Goal: Task Accomplishment & Management: Use online tool/utility

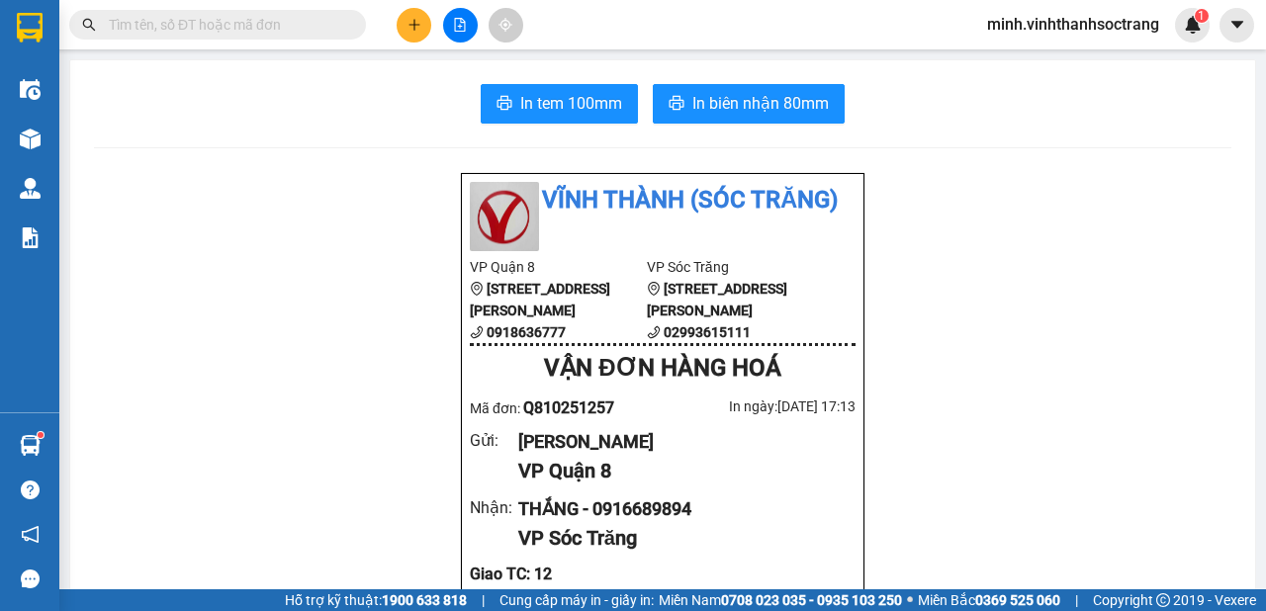
scroll to position [478, 0]
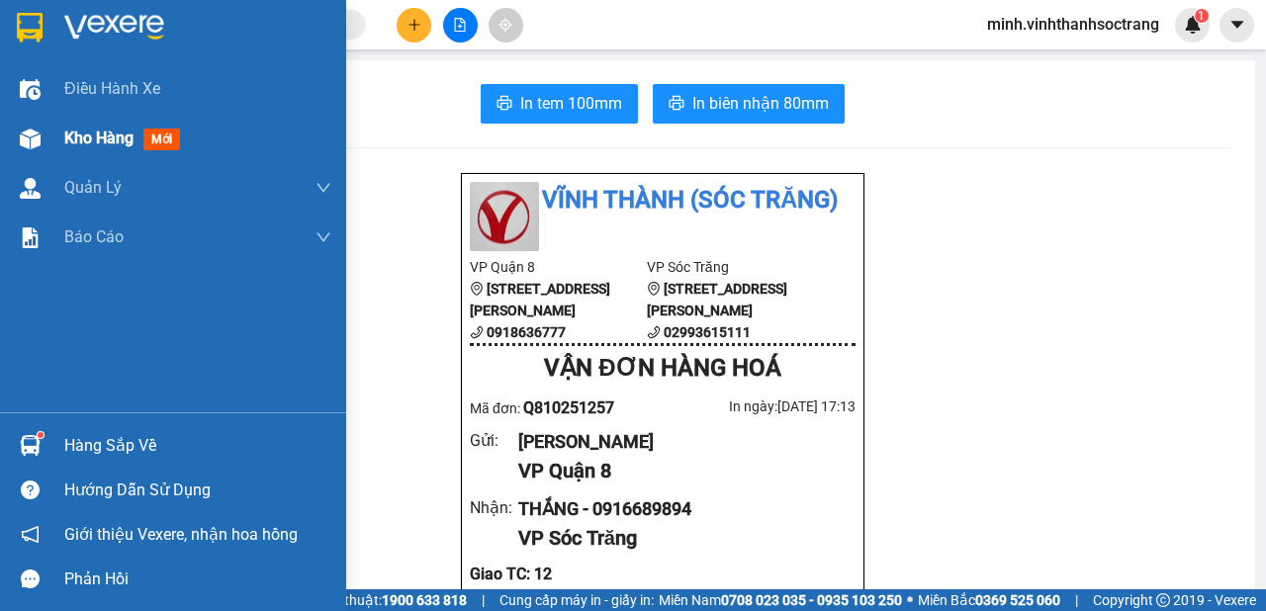
drag, startPoint x: 111, startPoint y: 130, endPoint x: 86, endPoint y: 117, distance: 27.9
click at [110, 121] on div "Kho hàng mới" at bounding box center [197, 138] width 267 height 49
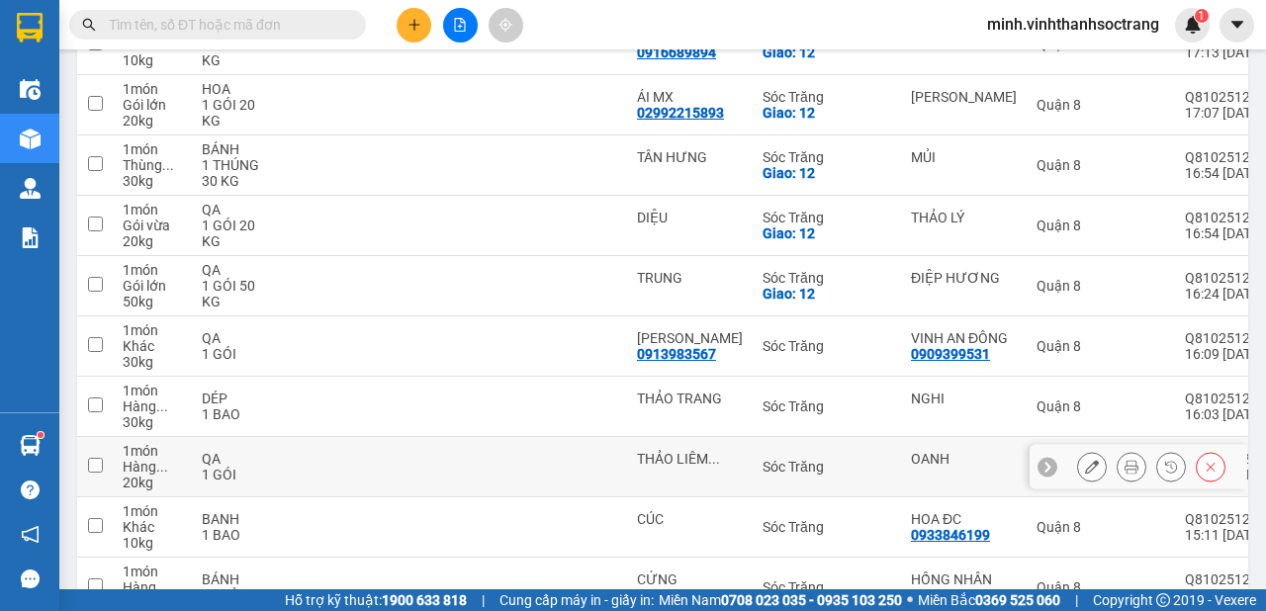
scroll to position [430, 0]
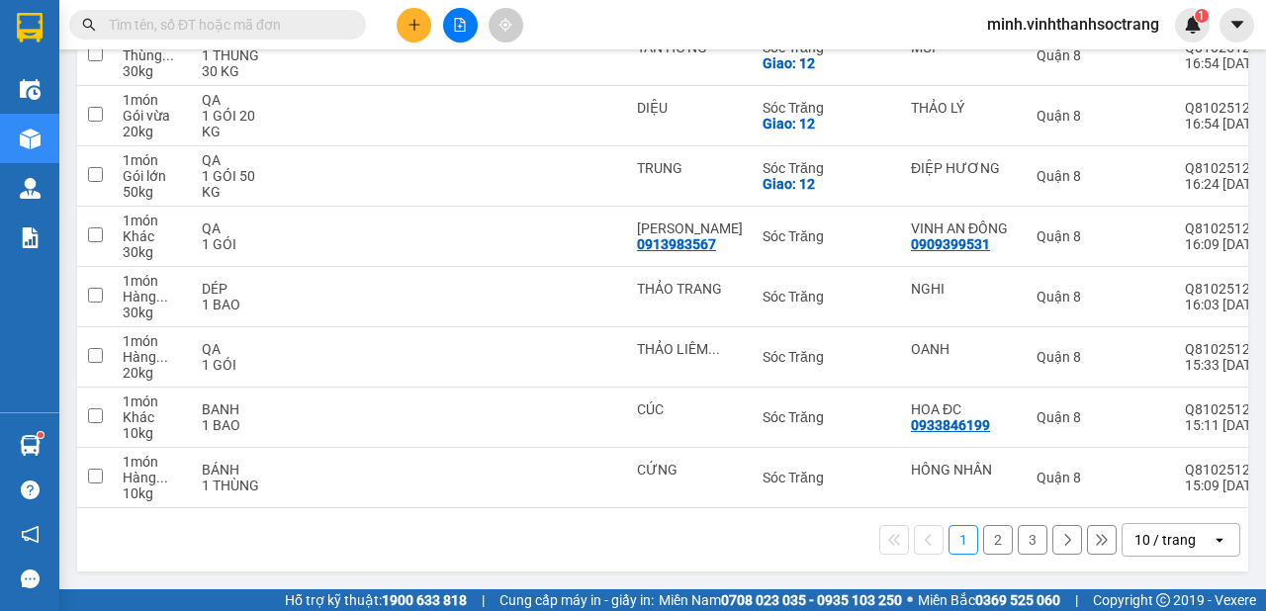
click at [1211, 540] on icon "open" at bounding box center [1219, 540] width 16 height 16
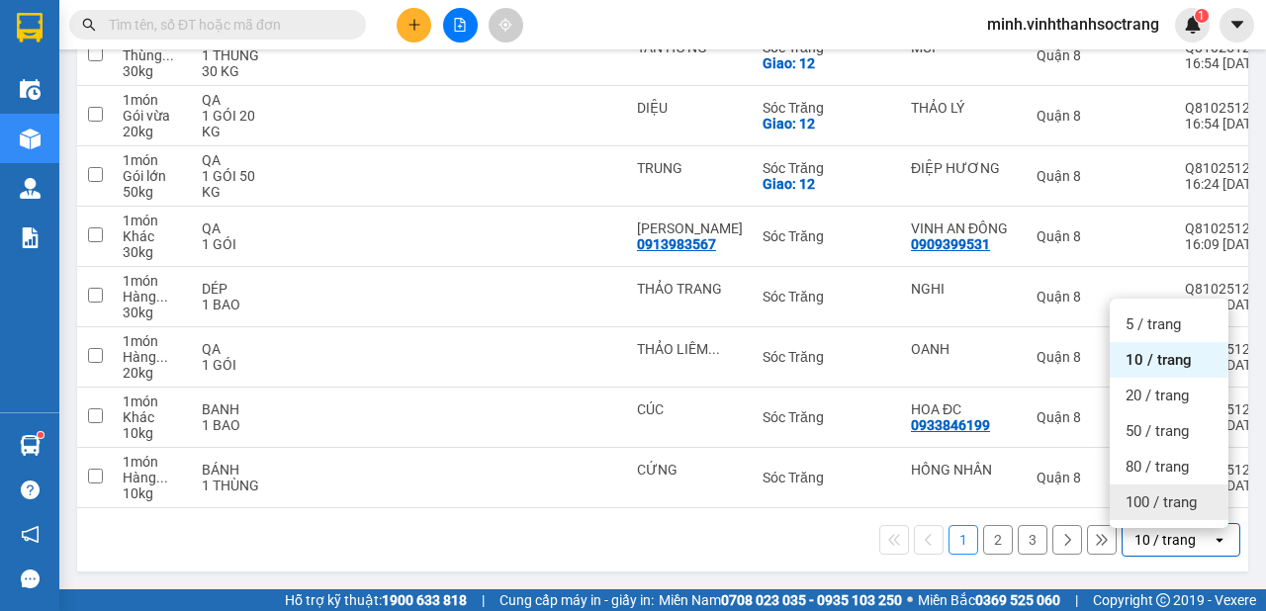
click at [1178, 500] on span "100 / trang" at bounding box center [1160, 502] width 71 height 20
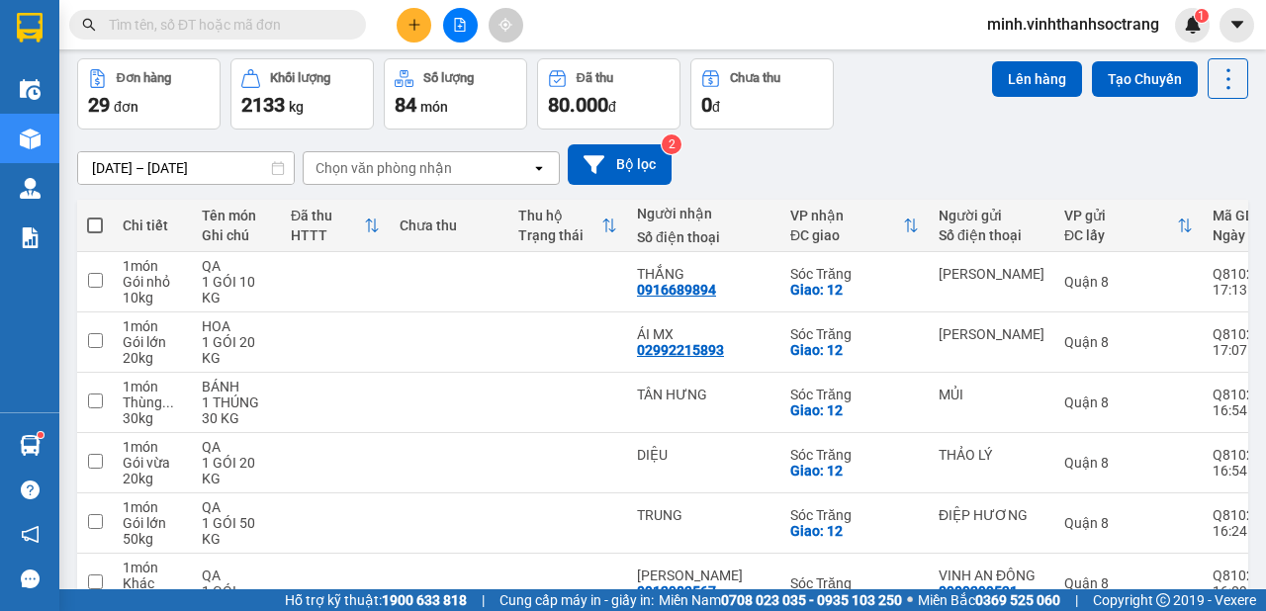
scroll to position [0, 0]
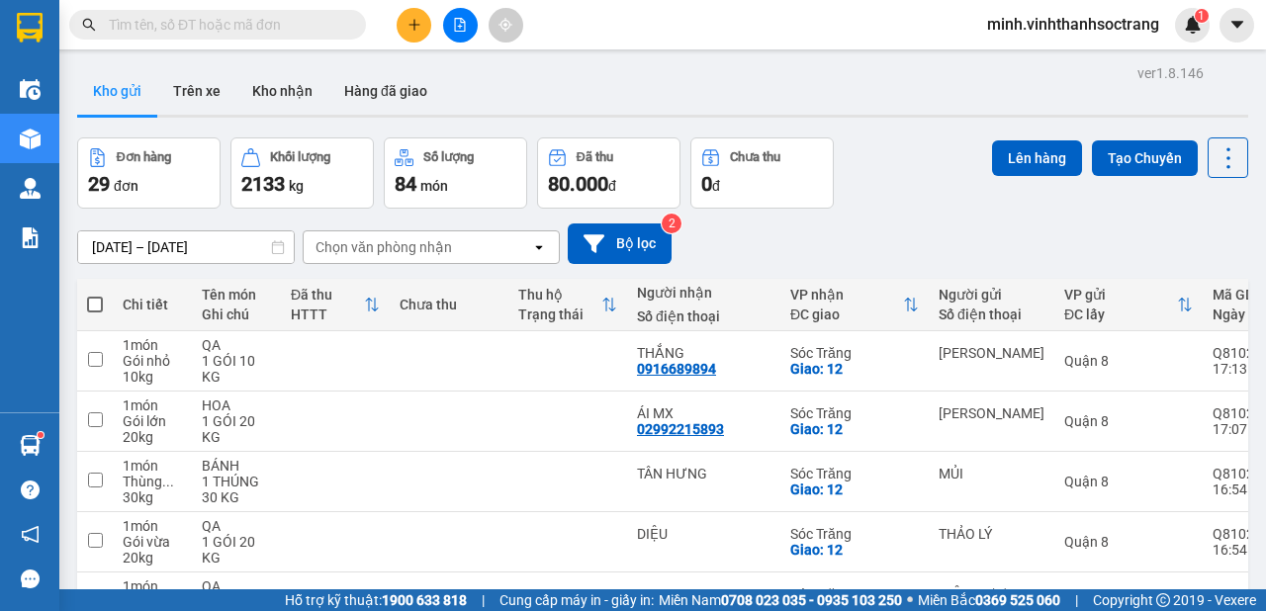
click at [95, 304] on span at bounding box center [95, 305] width 16 height 16
click at [95, 295] on input "checkbox" at bounding box center [95, 295] width 0 height 0
checkbox input "true"
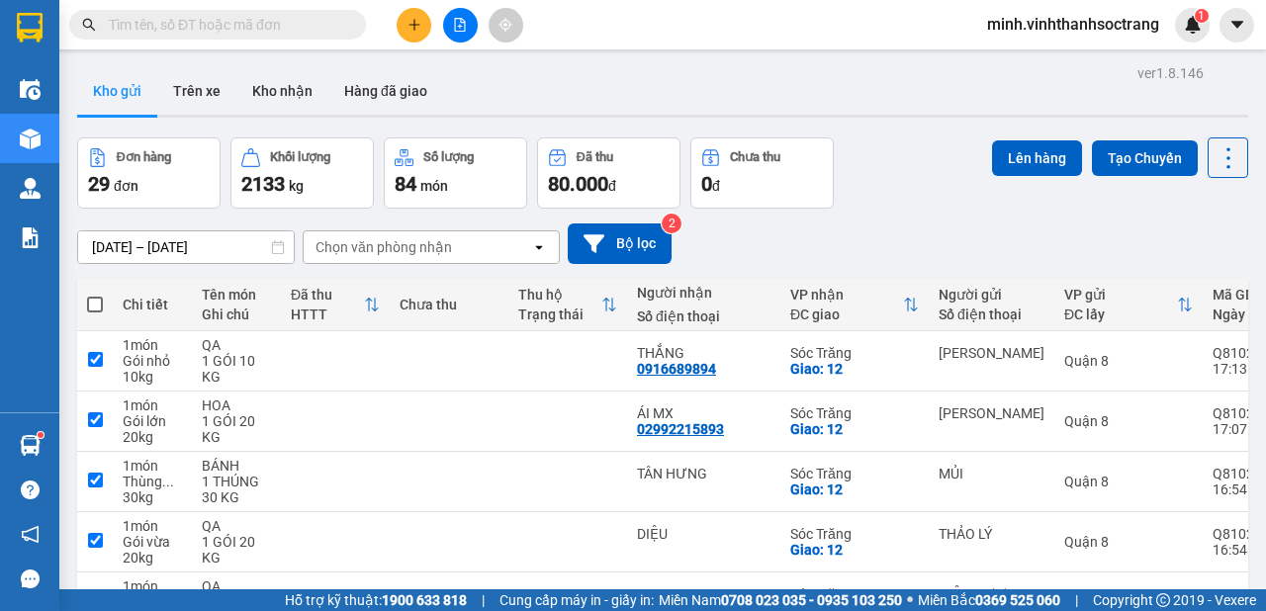
checkbox input "true"
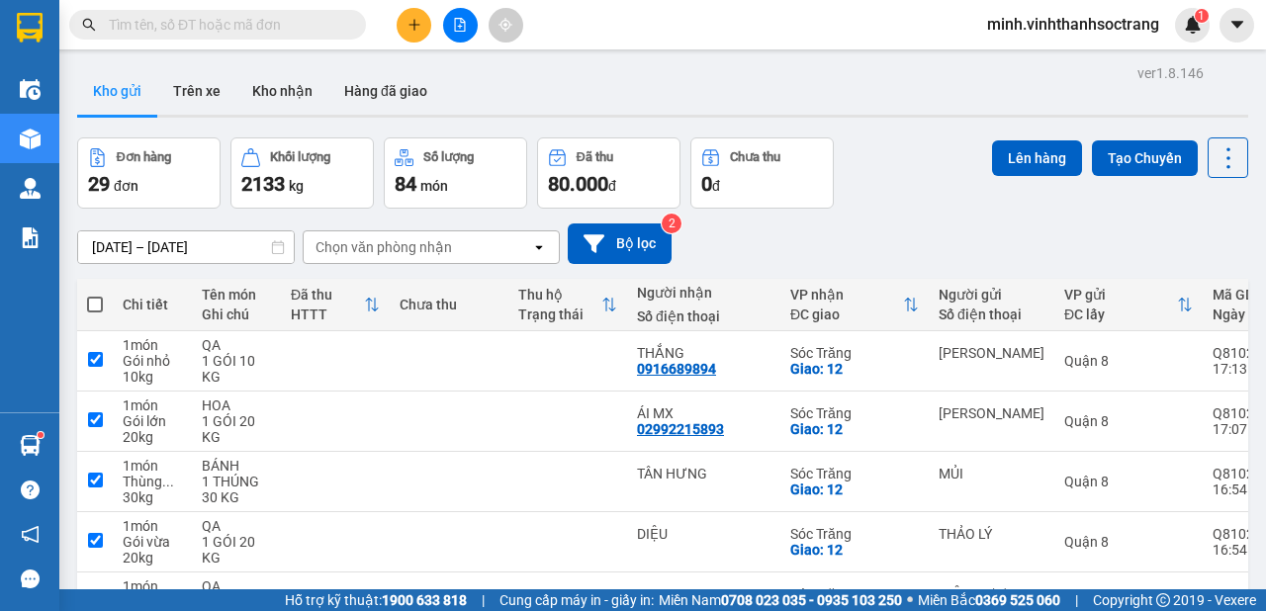
checkbox input "true"
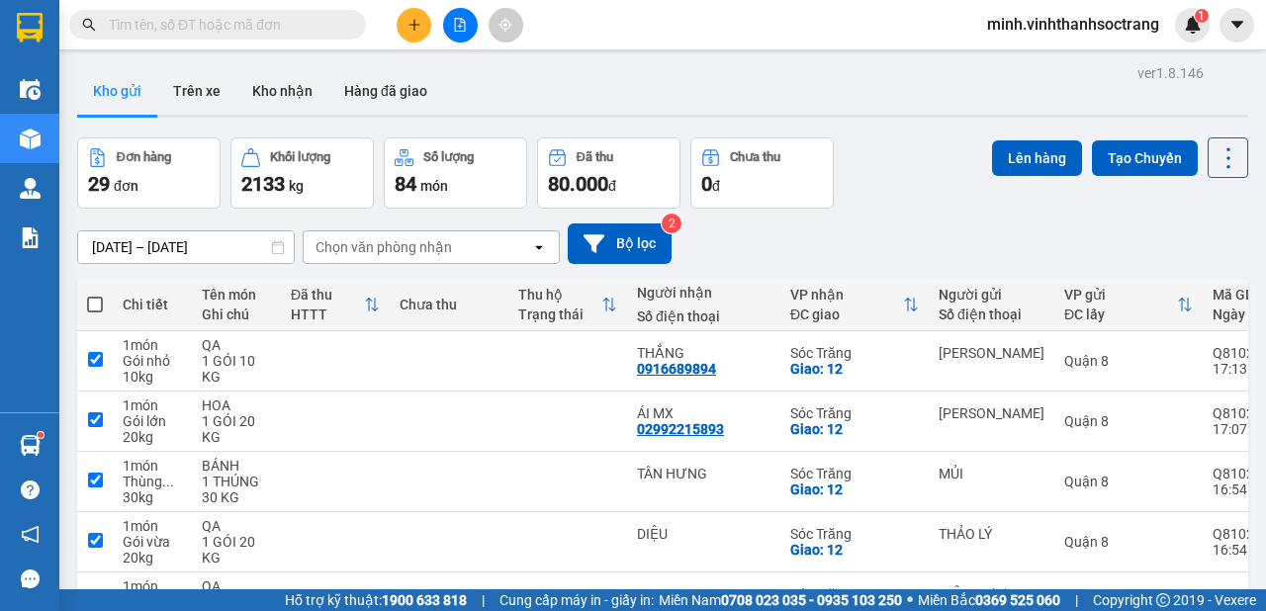
checkbox input "true"
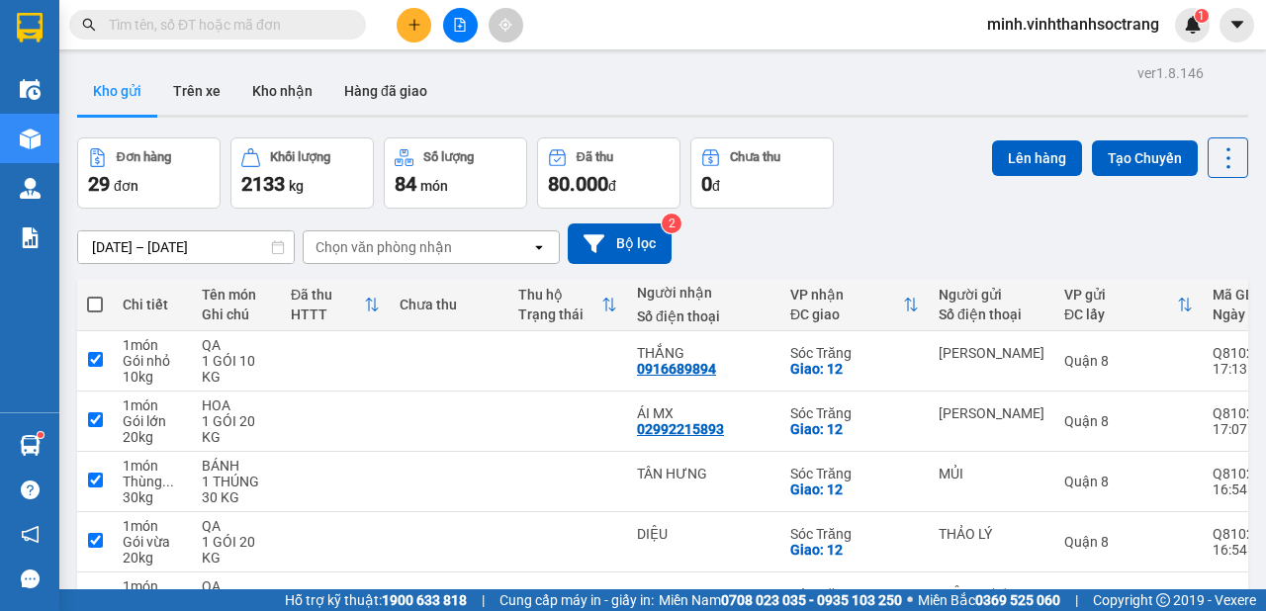
checkbox input "true"
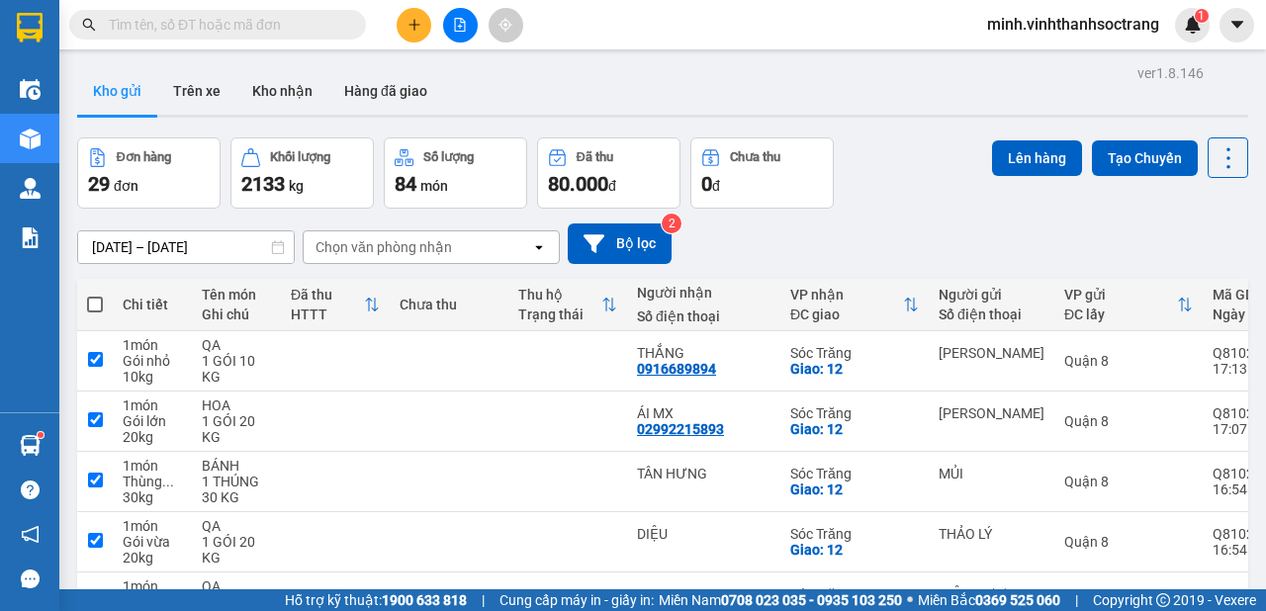
checkbox input "true"
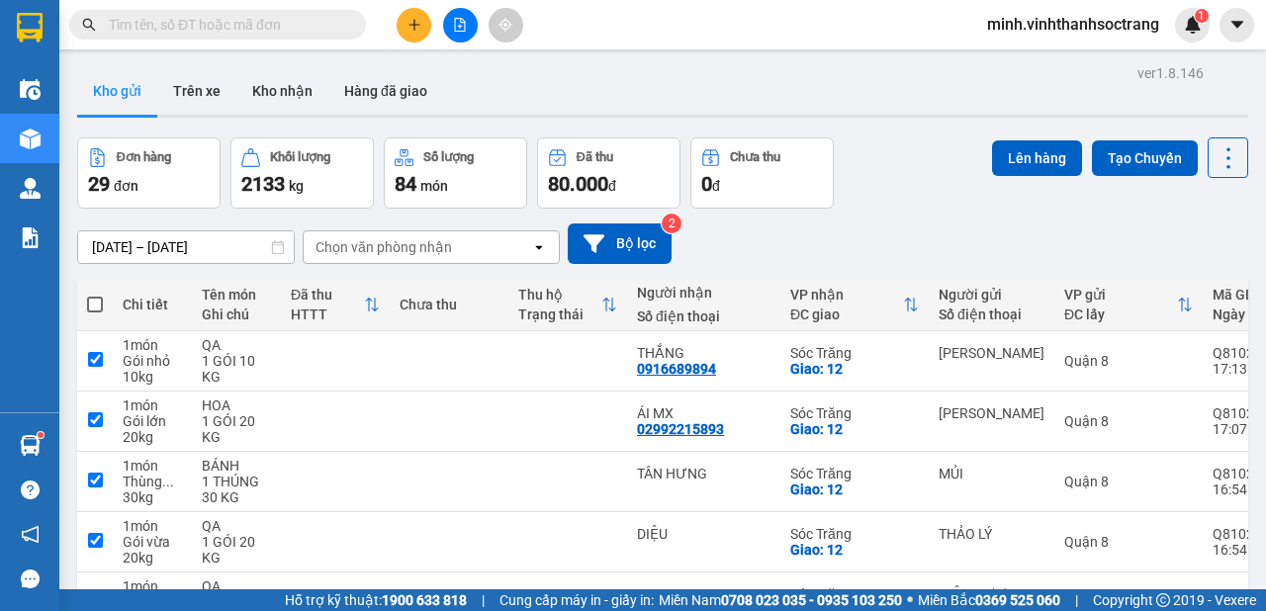
checkbox input "true"
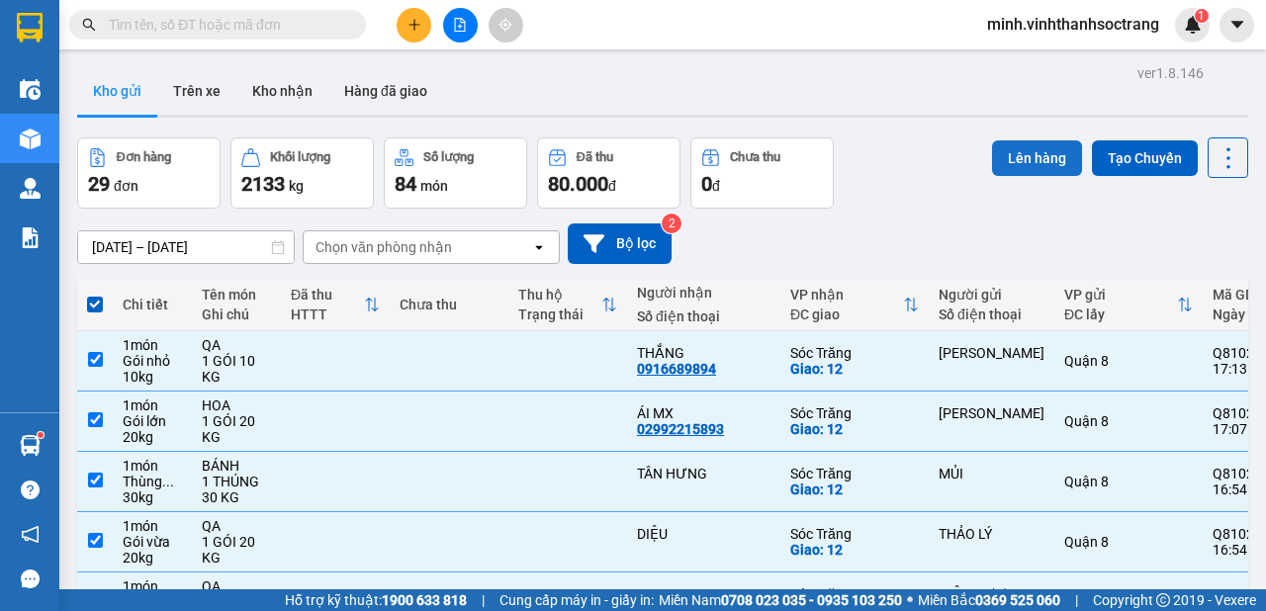
click at [1003, 158] on button "Lên hàng" at bounding box center [1037, 158] width 90 height 36
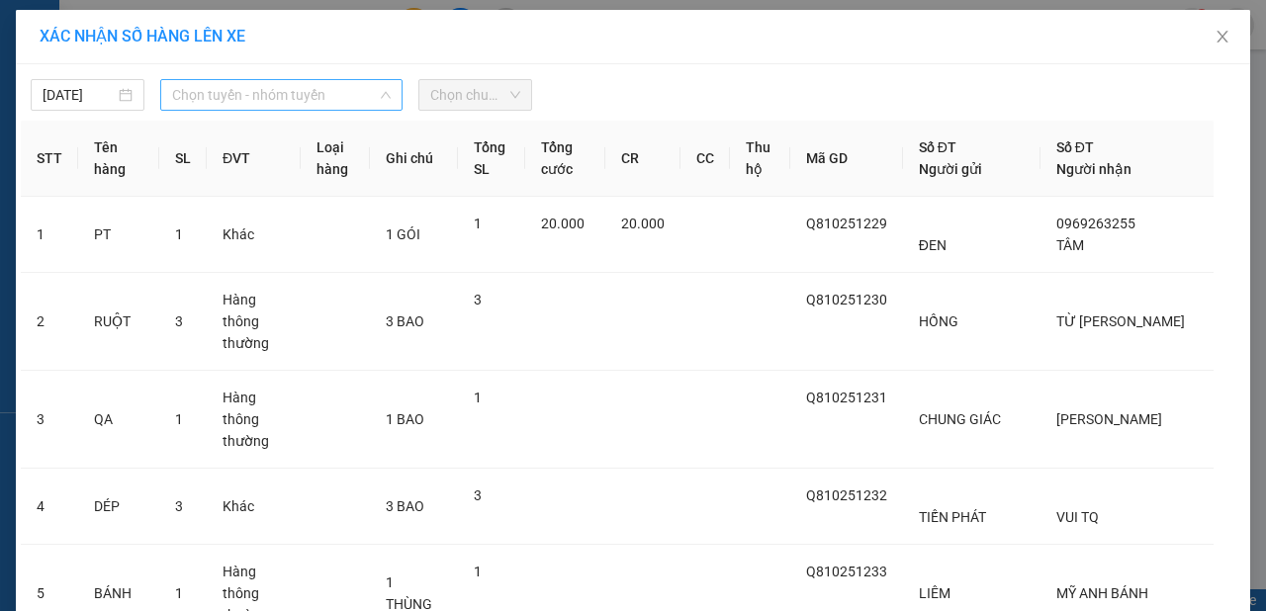
click at [301, 99] on span "Chọn tuyến - nhóm tuyến" at bounding box center [281, 95] width 219 height 30
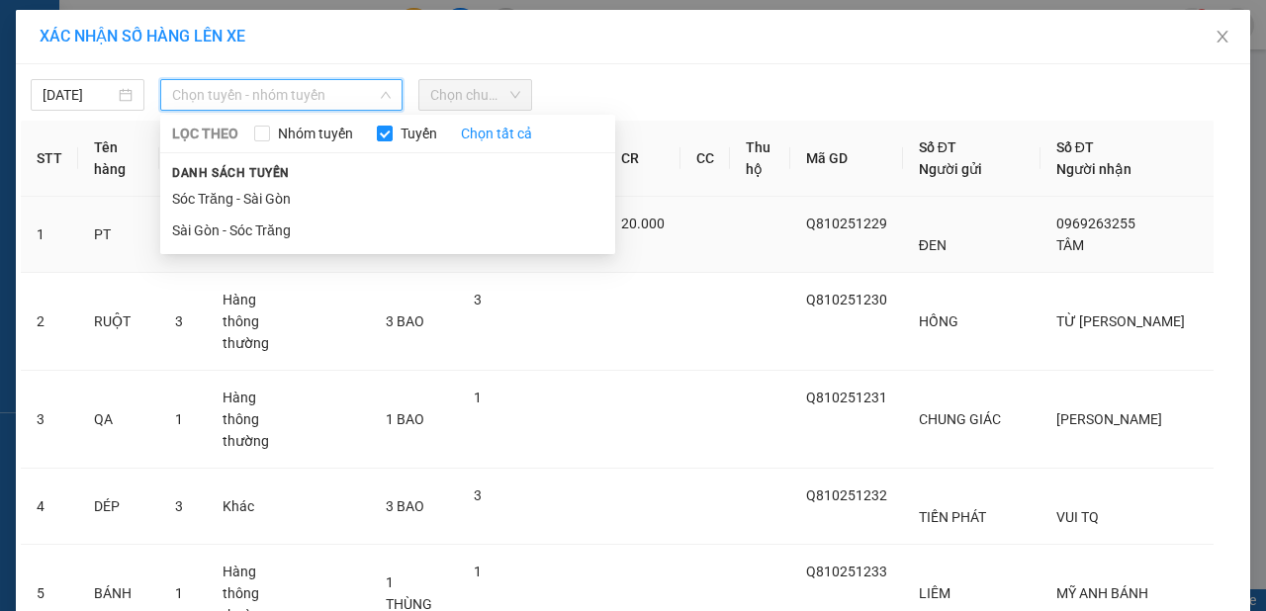
click at [265, 226] on li "Sài Gòn - Sóc Trăng" at bounding box center [387, 231] width 455 height 32
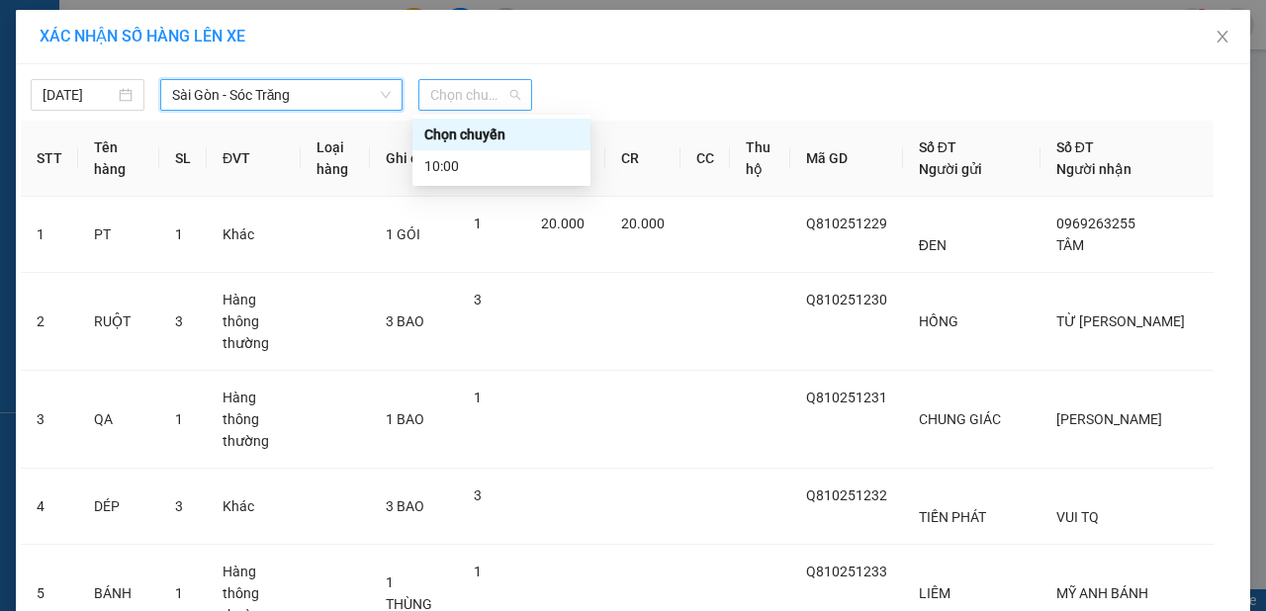
click at [494, 89] on span "Chọn chuyến" at bounding box center [475, 95] width 90 height 30
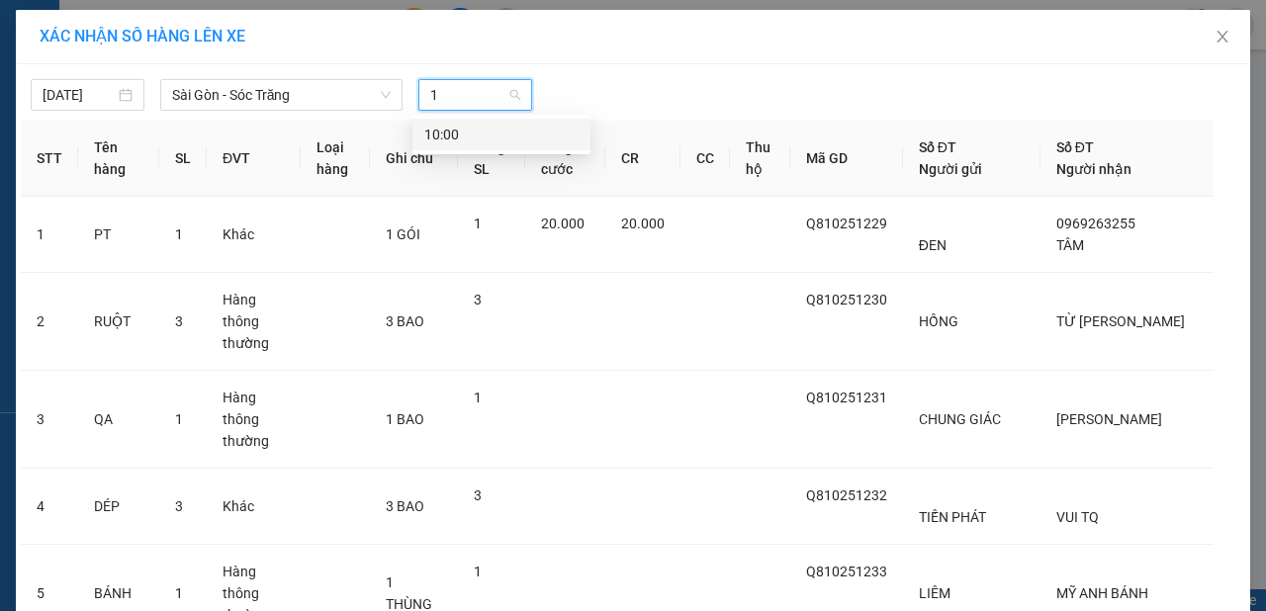
type input "15"
type input "9"
type input "18"
click at [519, 169] on div "Thêm chuyến " 18:00 "" at bounding box center [517, 167] width 211 height 34
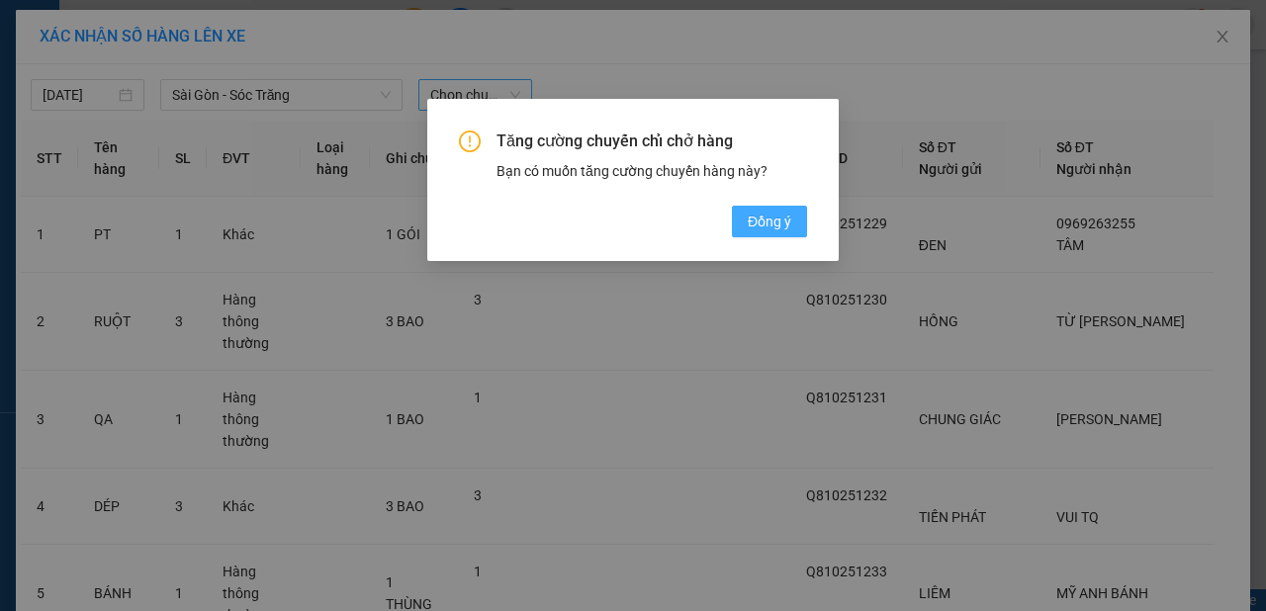
click at [768, 229] on span "Đồng ý" at bounding box center [770, 222] width 44 height 22
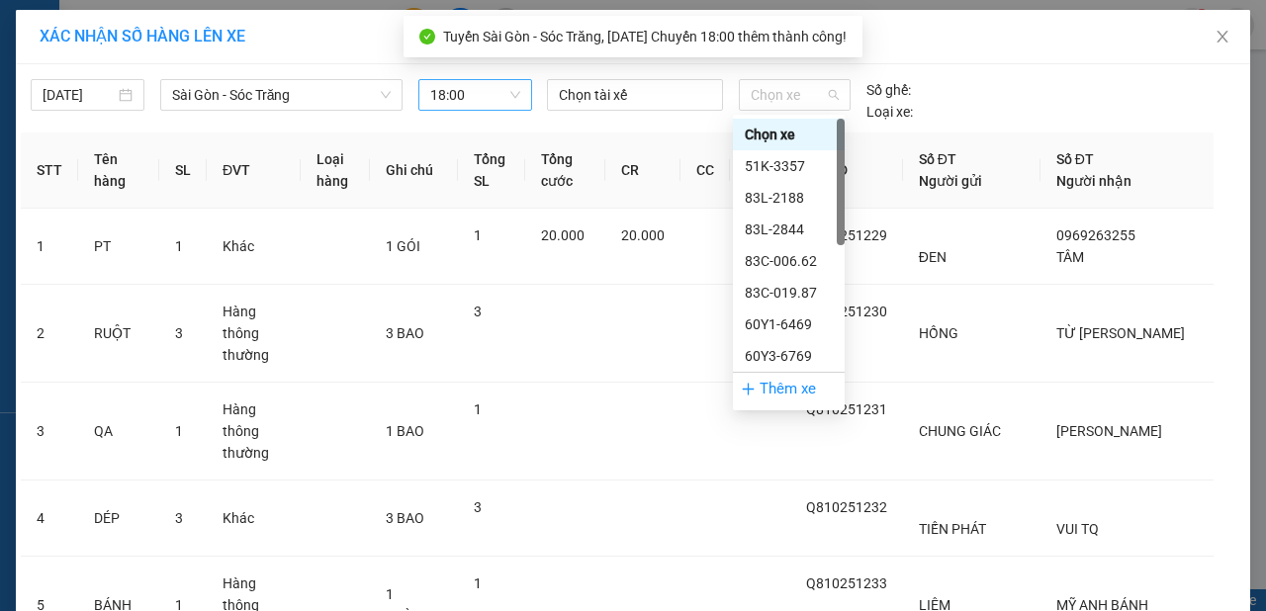
drag, startPoint x: 798, startPoint y: 91, endPoint x: 800, endPoint y: 115, distance: 23.8
click at [796, 101] on span "Chọn xe" at bounding box center [795, 95] width 88 height 30
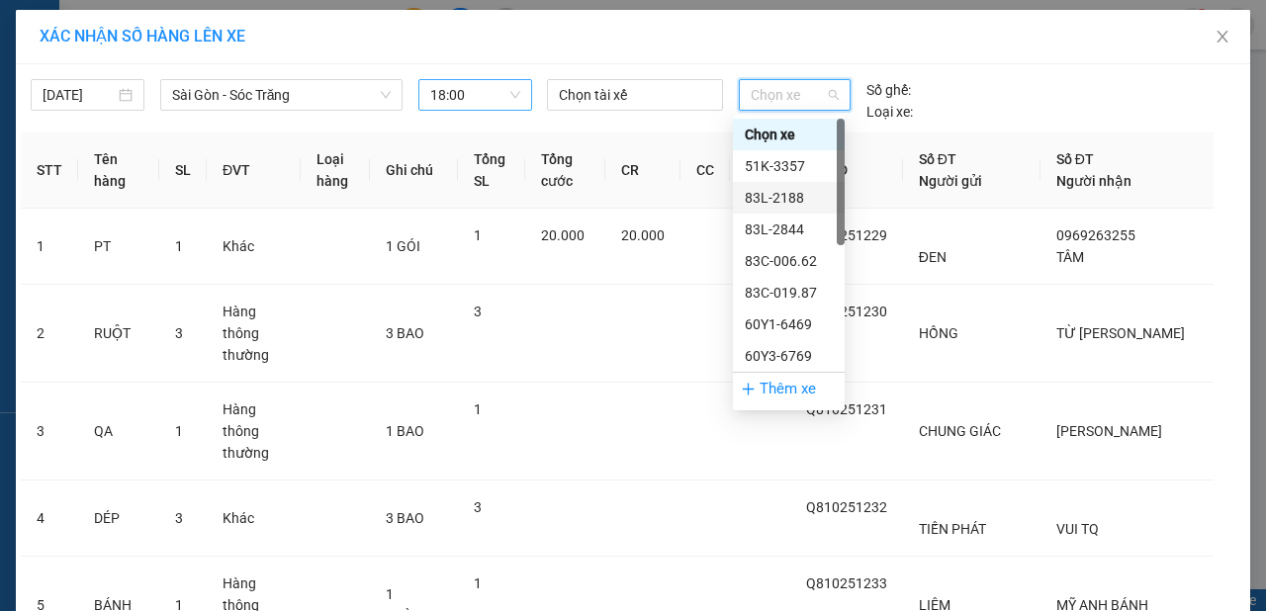
click at [795, 202] on div "83L-2188" at bounding box center [789, 198] width 88 height 22
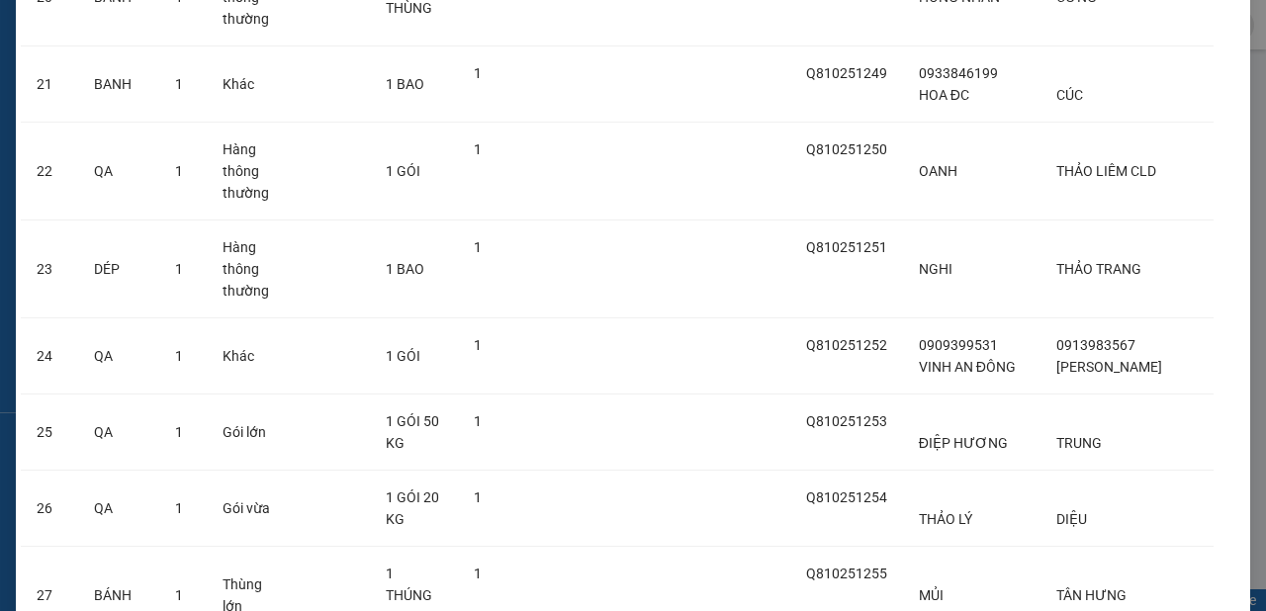
scroll to position [2040, 0]
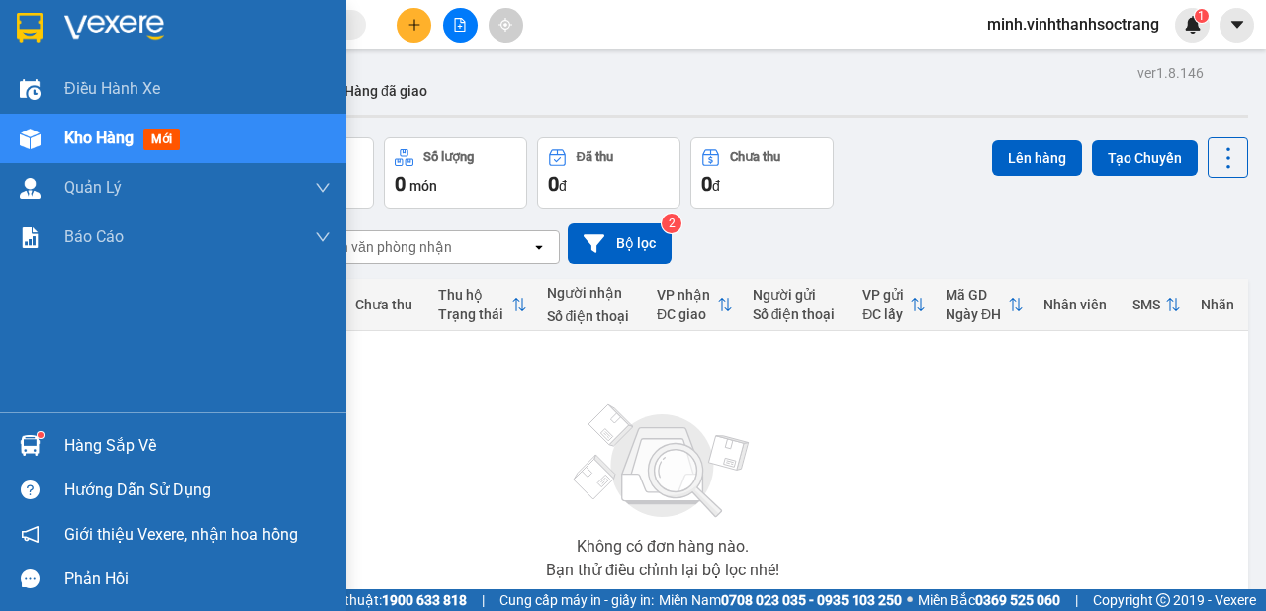
click at [121, 439] on div "Hàng sắp về" at bounding box center [197, 446] width 267 height 30
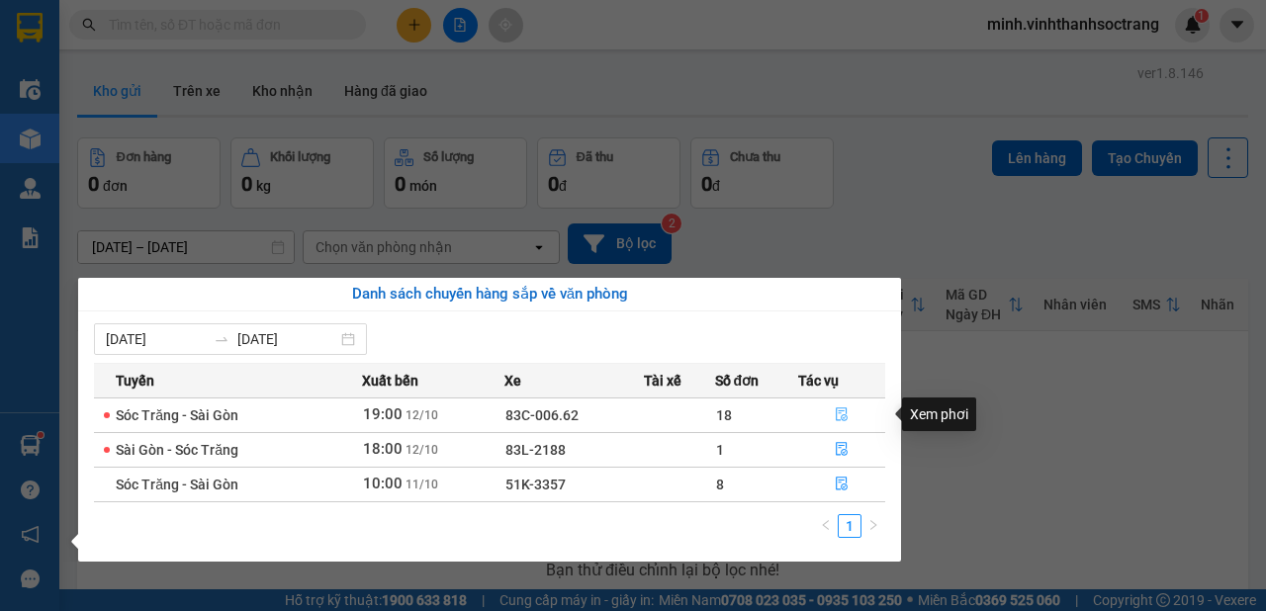
click at [837, 416] on icon "file-done" at bounding box center [842, 414] width 14 height 14
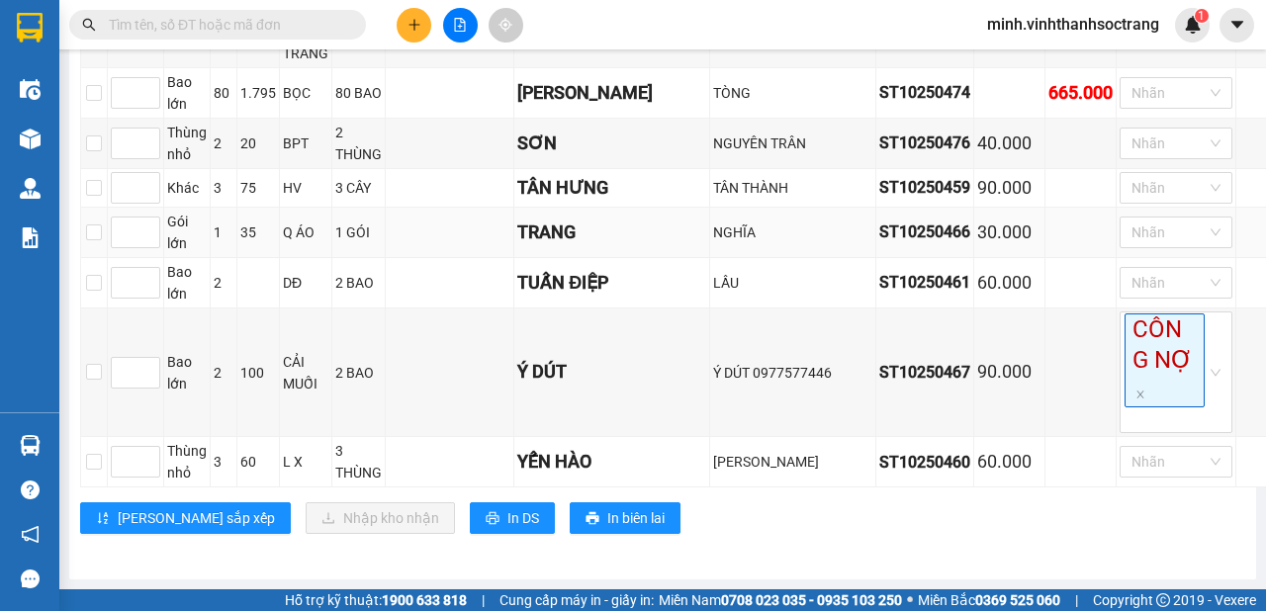
scroll to position [1049, 0]
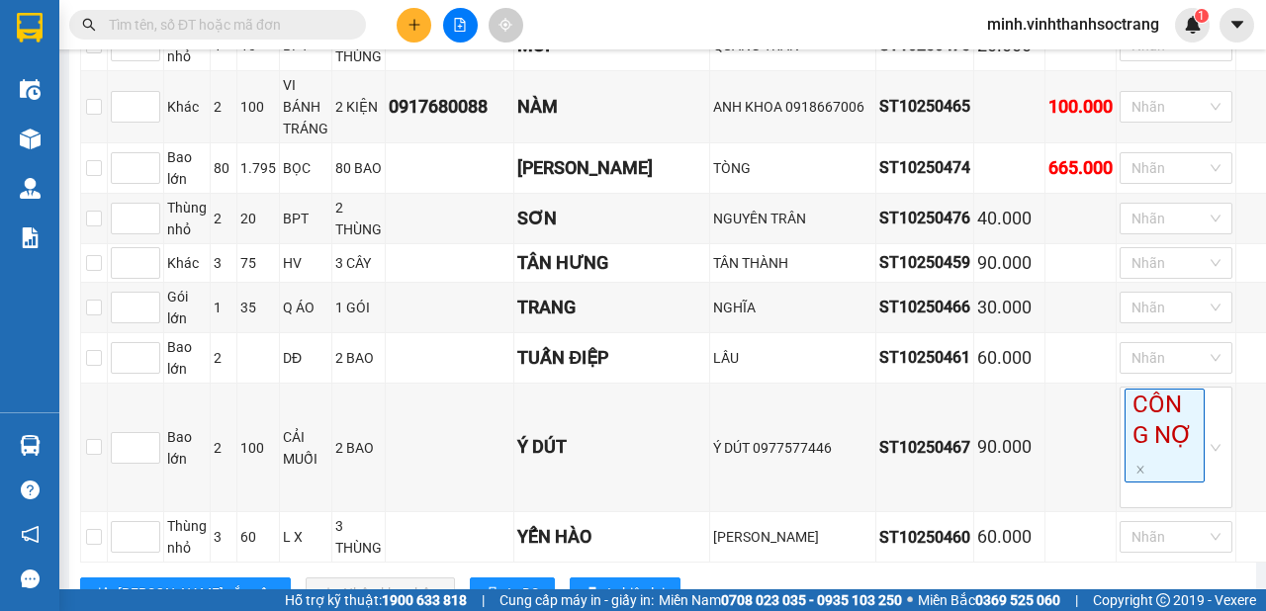
click at [1048, 24] on span "minh.vinhthanhsoctrang" at bounding box center [1073, 24] width 204 height 25
click at [1039, 55] on span "Đăng xuất" at bounding box center [1081, 61] width 163 height 22
